Goal: Obtain resource: Download file/media

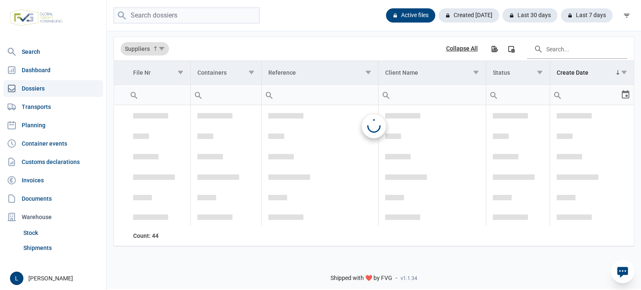
scroll to position [1345, 0]
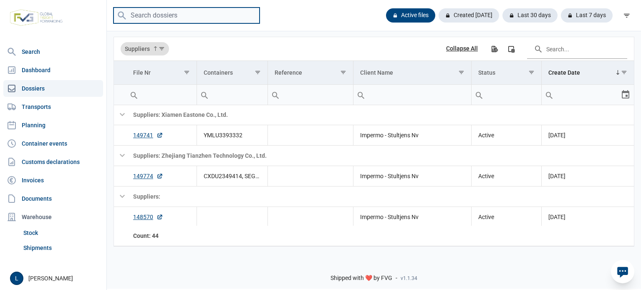
click at [165, 18] on input "search" at bounding box center [187, 16] width 146 height 16
paste input "313,92"
type input "3"
click at [56, 183] on link "Invoices" at bounding box center [53, 180] width 100 height 17
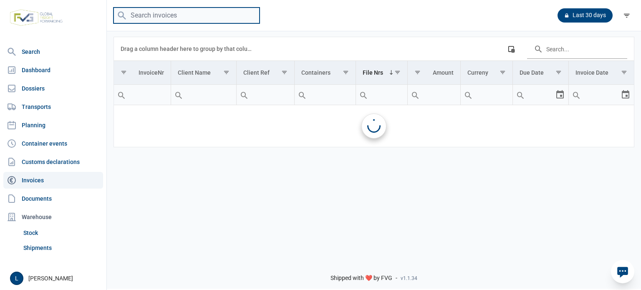
click at [203, 21] on input "search" at bounding box center [187, 16] width 146 height 16
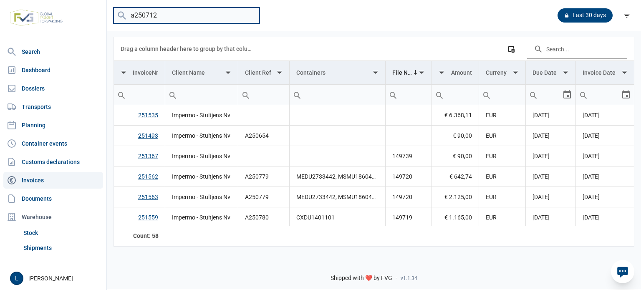
type input "a250712"
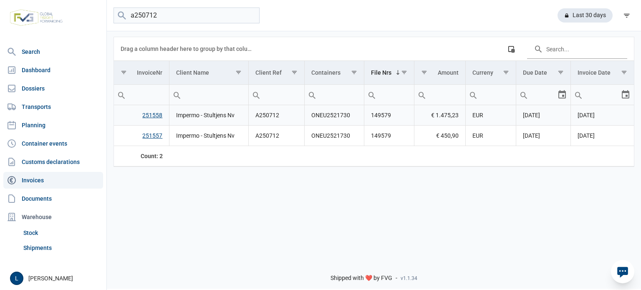
click at [158, 113] on link "251558" at bounding box center [152, 115] width 20 height 7
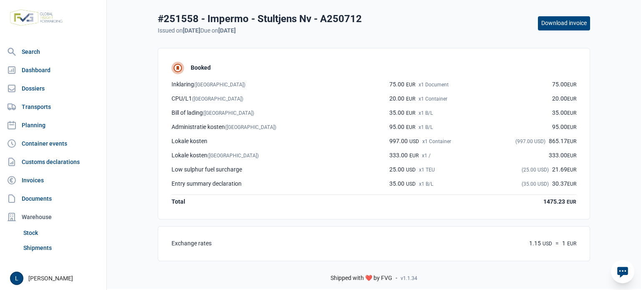
click at [579, 28] on button "Download invoice" at bounding box center [564, 23] width 52 height 14
